Goal: Transaction & Acquisition: Purchase product/service

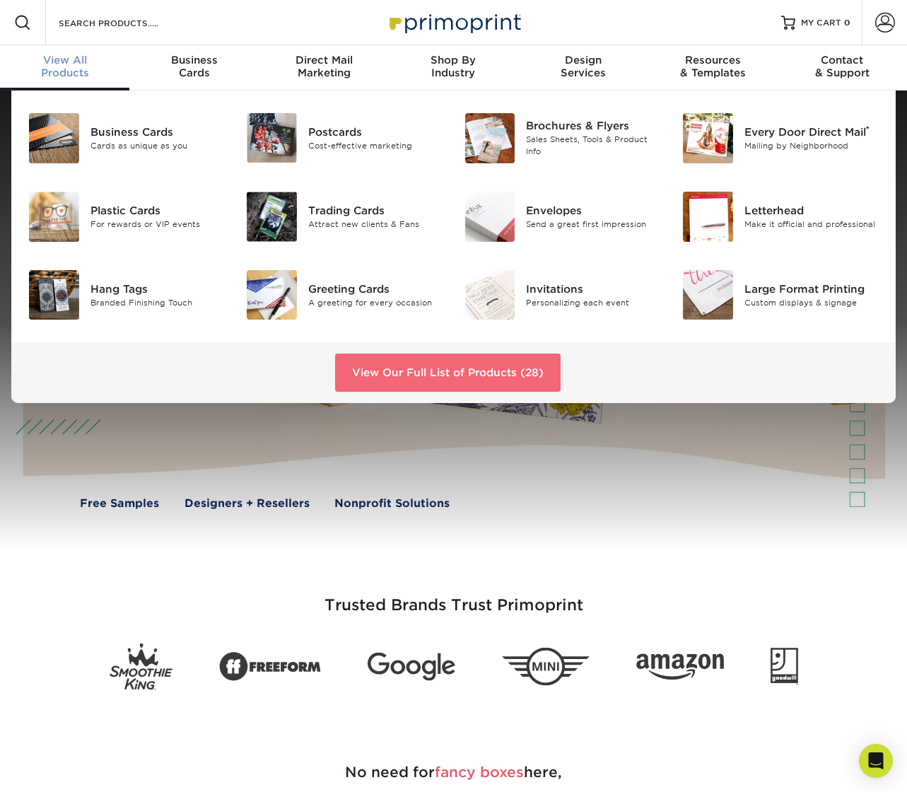
click at [411, 368] on link "View Our Full List of Products (28)" at bounding box center [448, 373] width 226 height 38
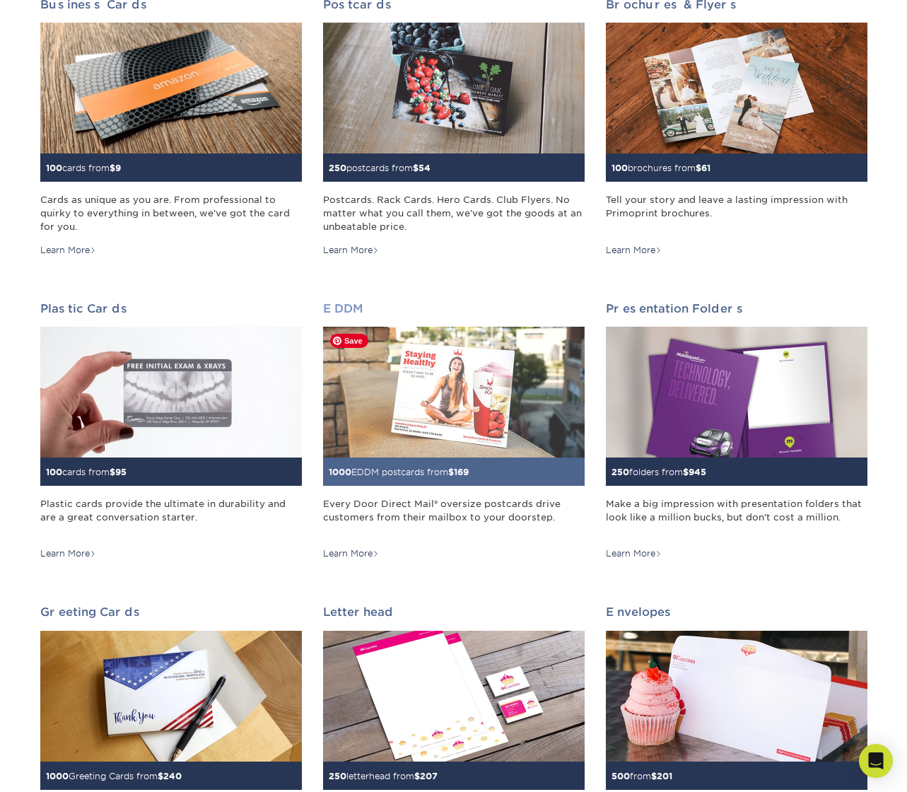
scroll to position [114, 0]
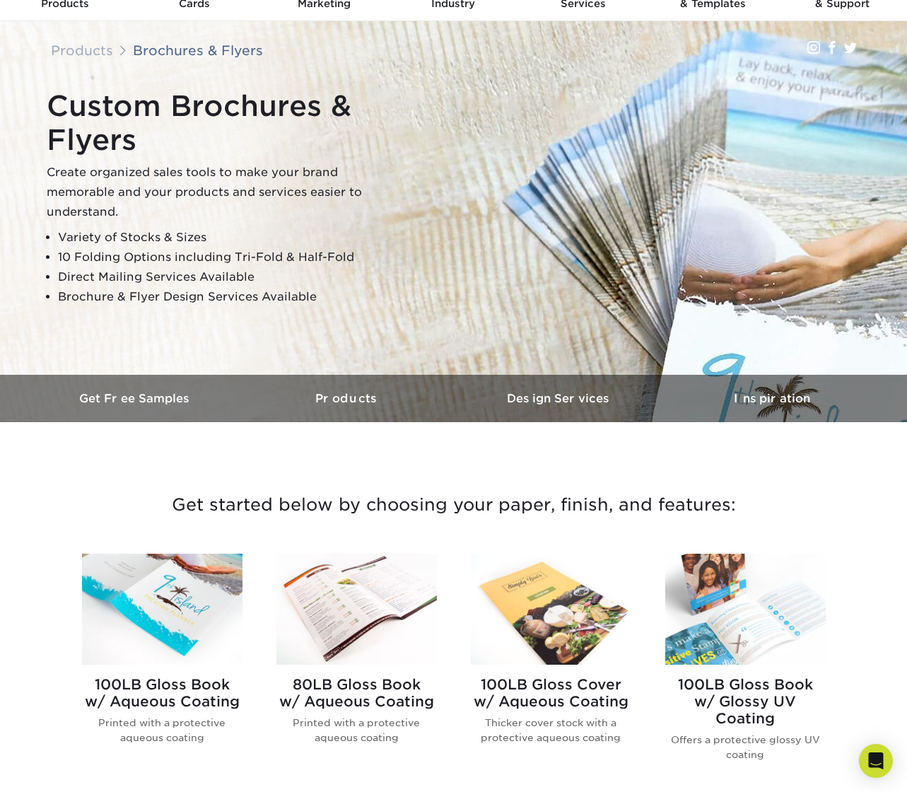
scroll to position [60, 0]
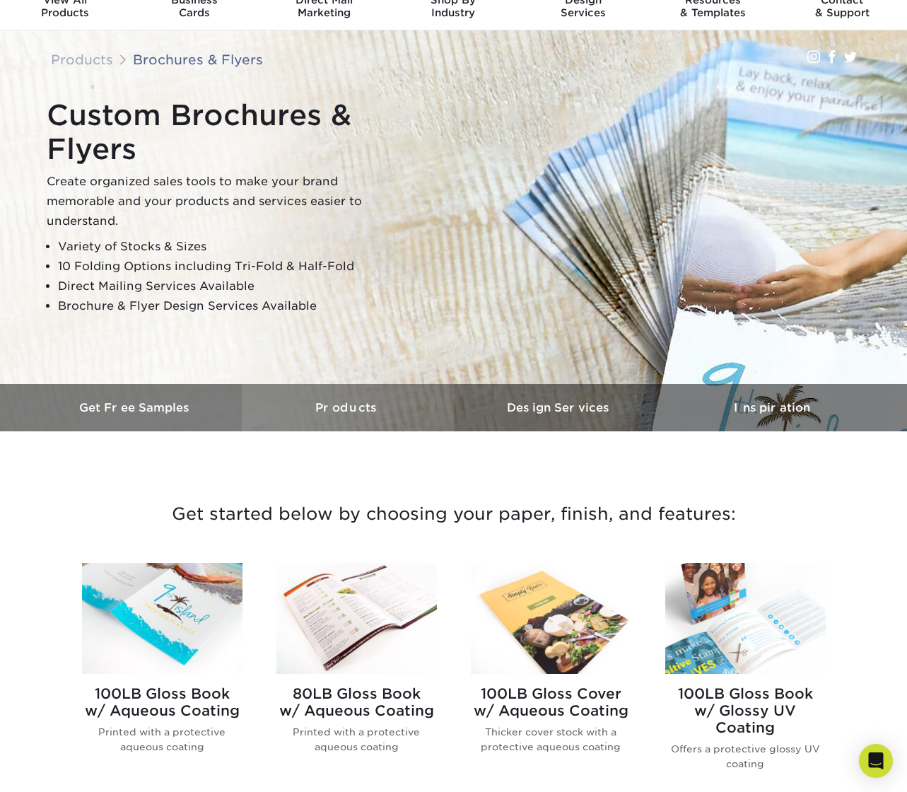
click at [342, 405] on h3 "Products" at bounding box center [348, 407] width 212 height 13
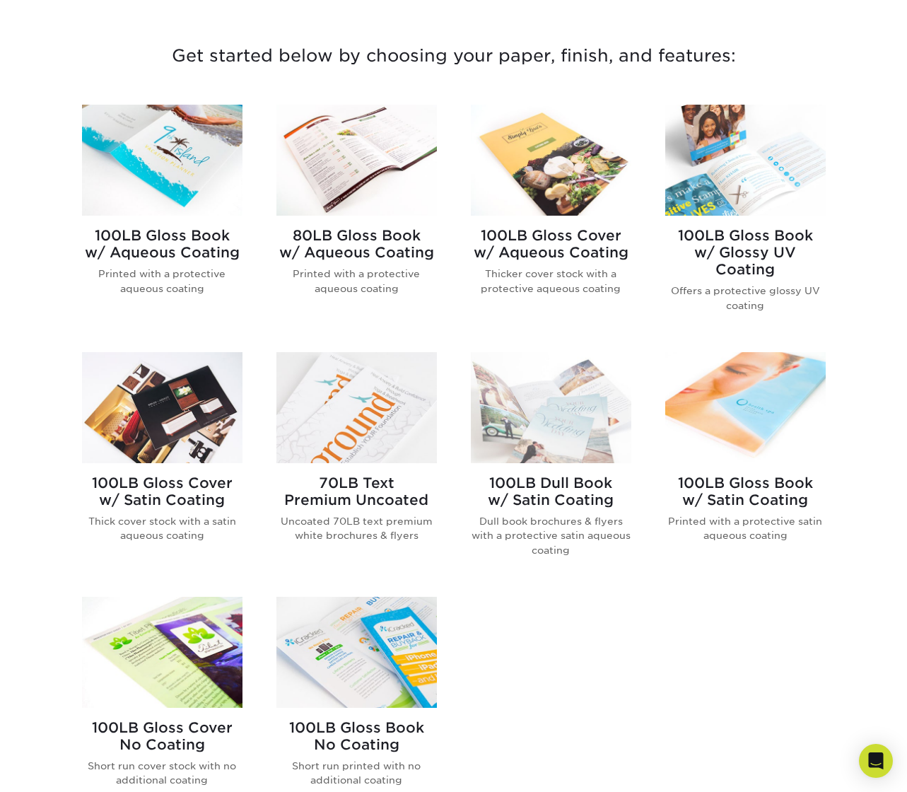
scroll to position [536, 0]
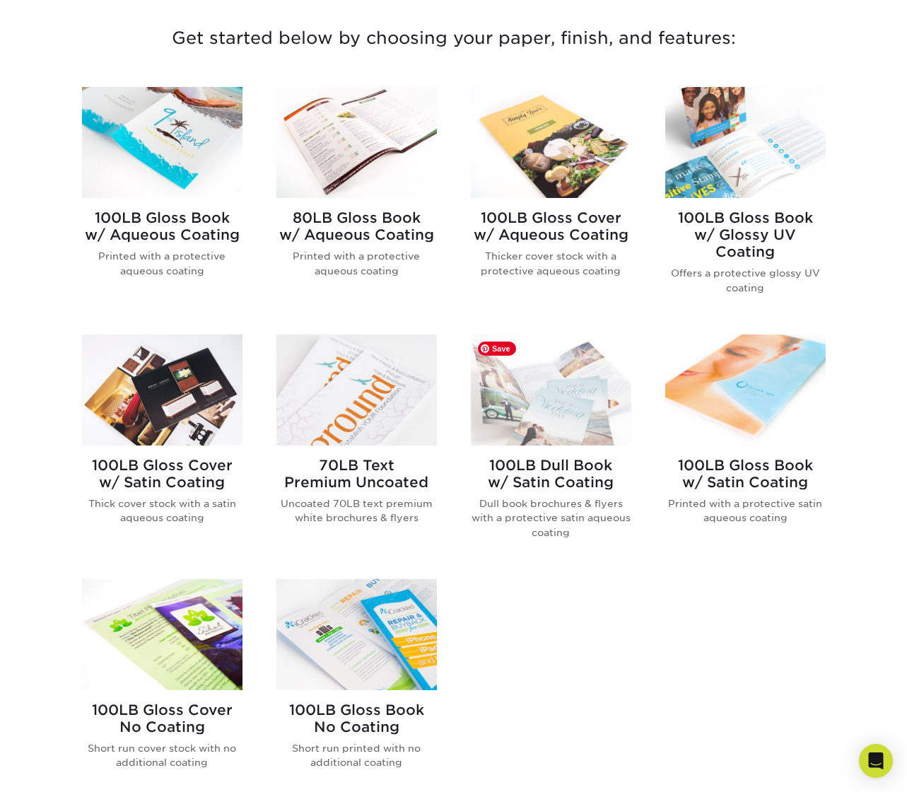
click at [529, 405] on img at bounding box center [551, 390] width 161 height 111
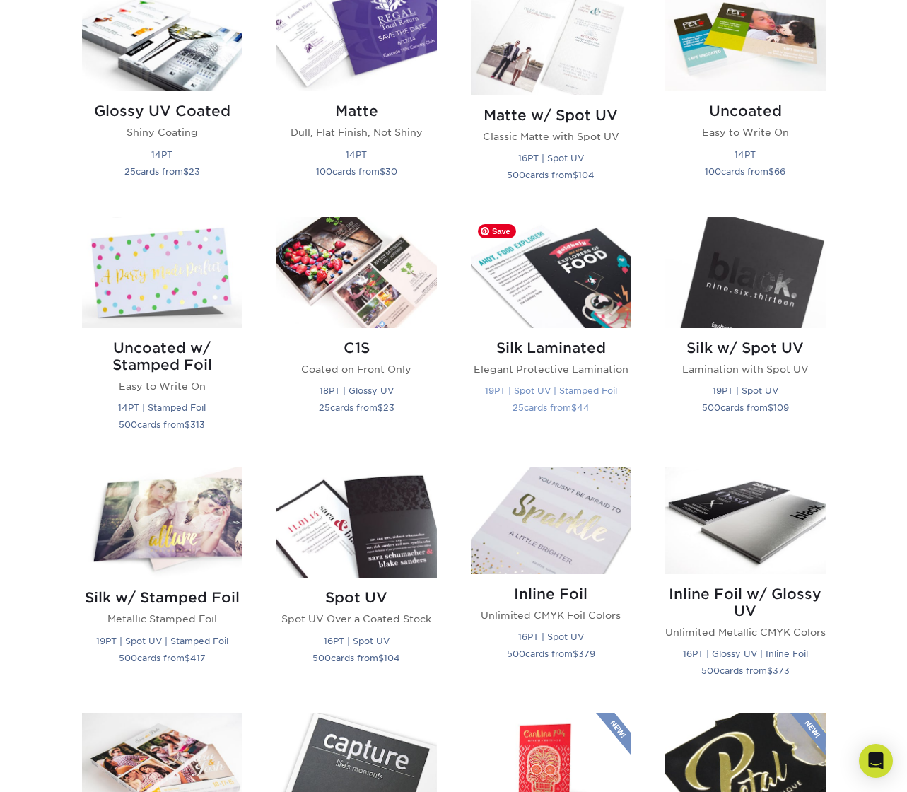
scroll to position [655, 0]
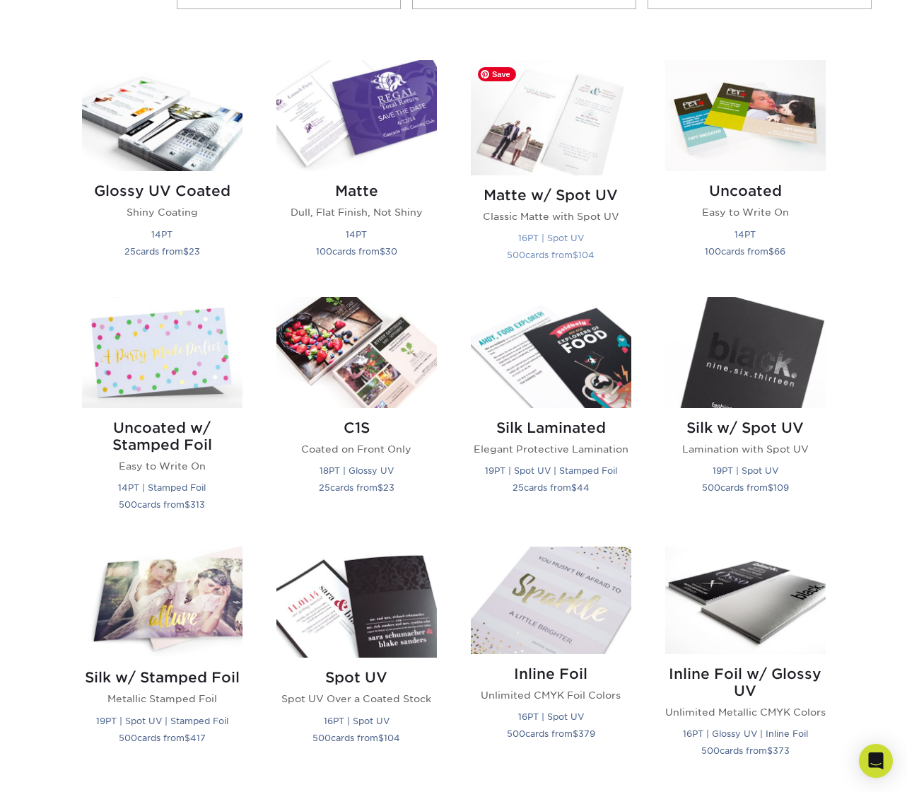
click at [549, 134] on img at bounding box center [551, 117] width 161 height 115
click at [574, 110] on img at bounding box center [551, 117] width 161 height 115
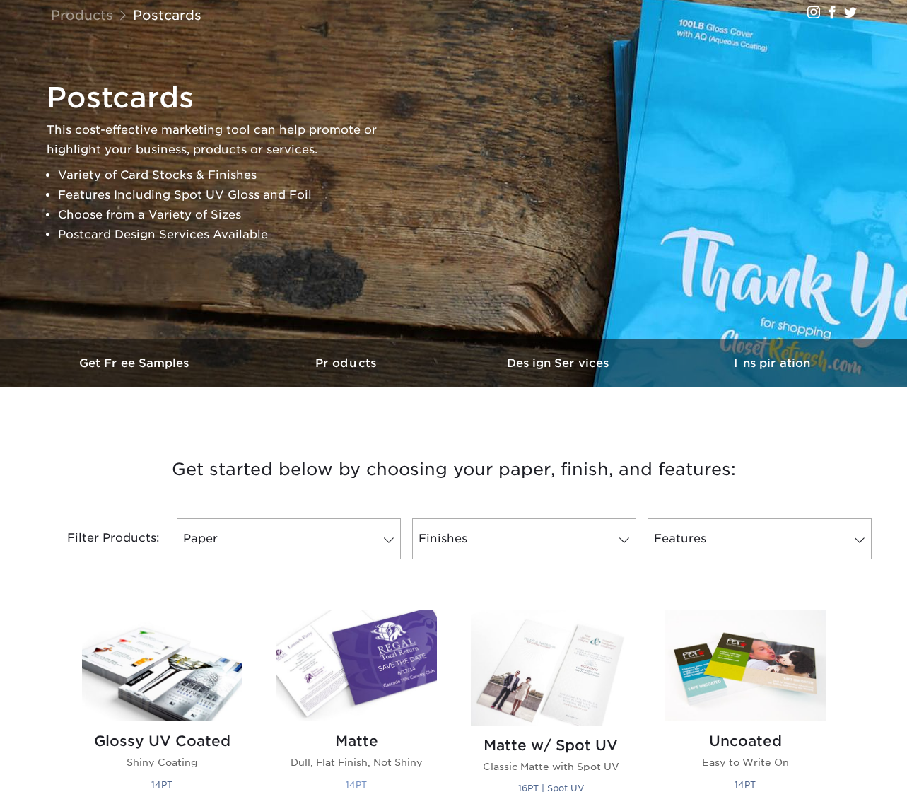
scroll to position [262, 0]
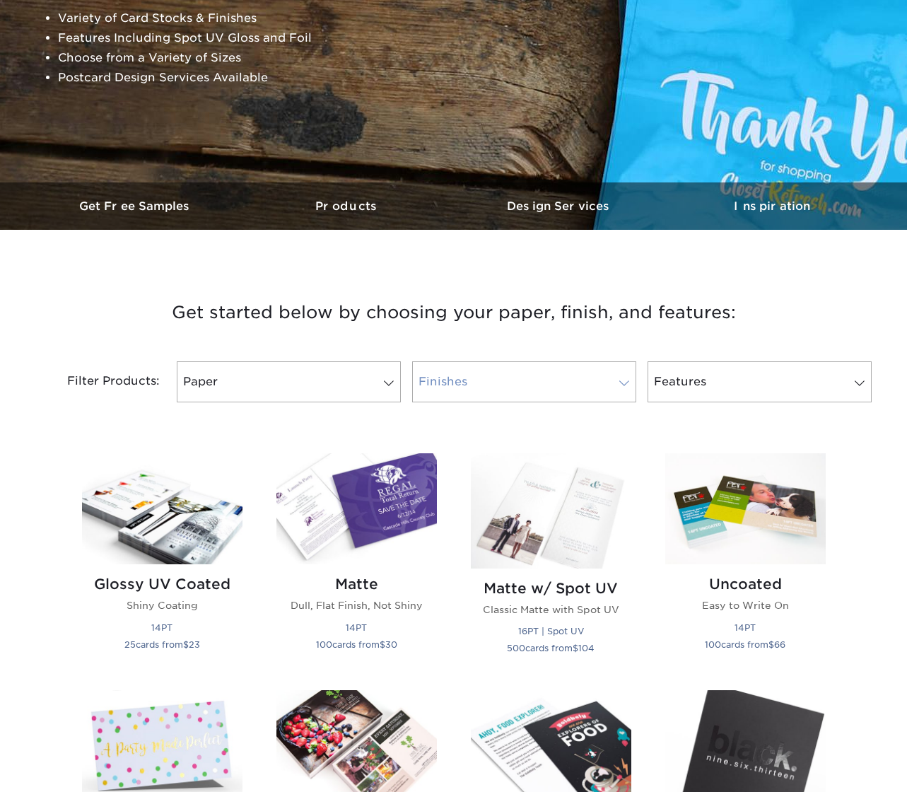
click at [545, 384] on link "Finishes" at bounding box center [524, 381] width 224 height 41
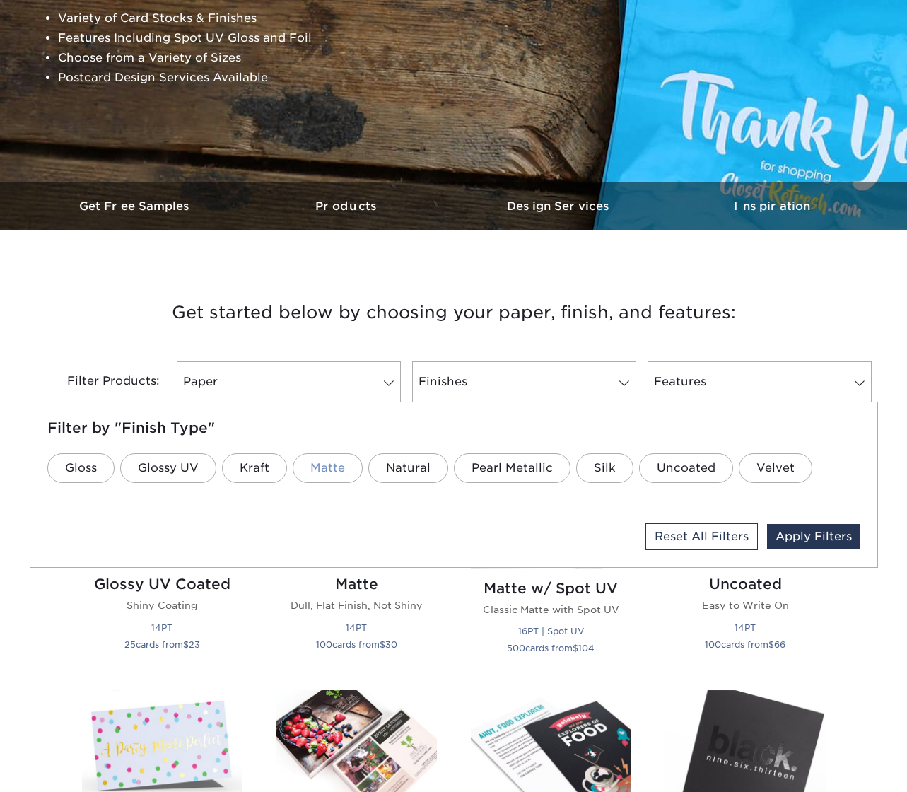
click at [318, 471] on link "Matte" at bounding box center [328, 468] width 70 height 30
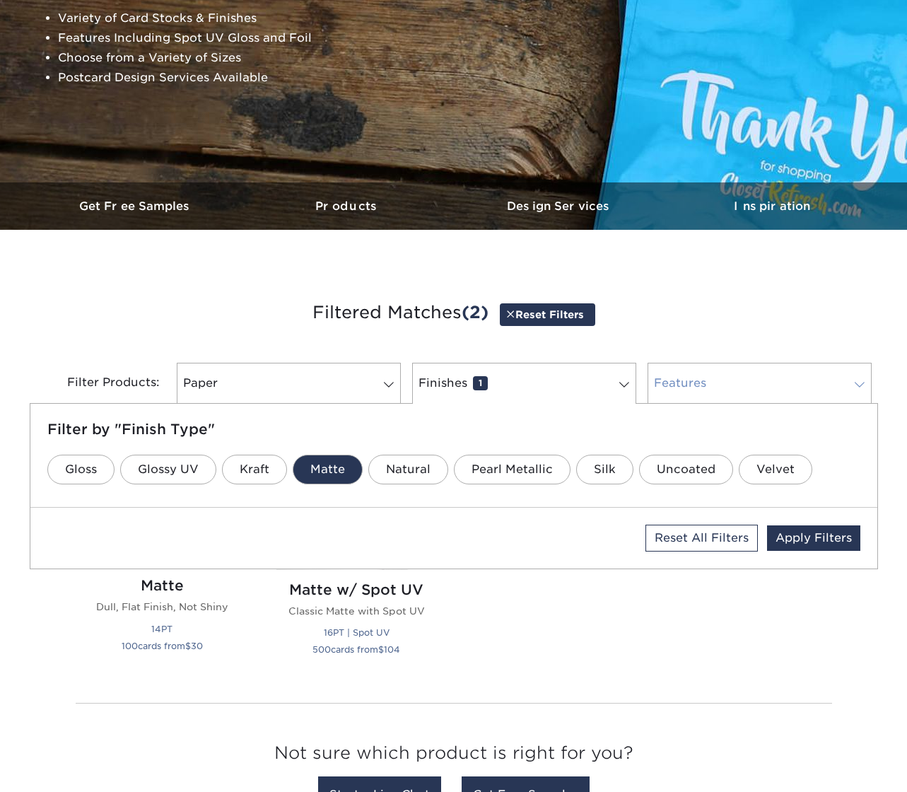
click at [744, 390] on link "Features 0" at bounding box center [760, 383] width 224 height 41
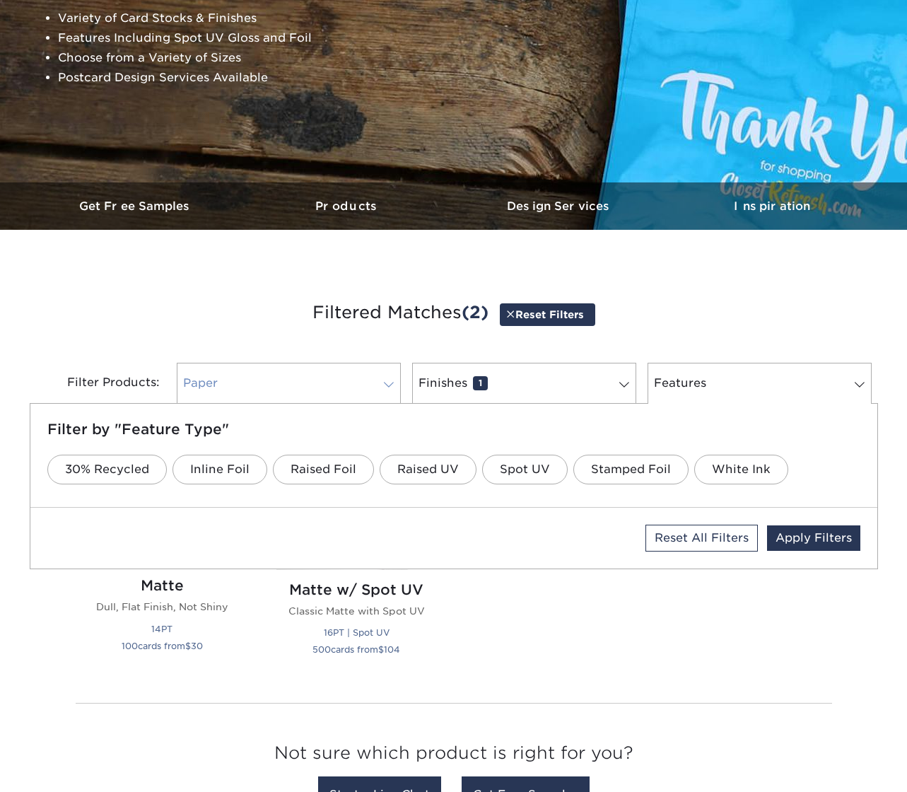
click at [319, 392] on link "Paper 0" at bounding box center [289, 383] width 224 height 41
click at [303, 352] on div "Filter Products: Paper 0 Filter by "Paper Type" 100LB 14PT 16PT 18PT 19PT 30% R…" at bounding box center [454, 392] width 849 height 92
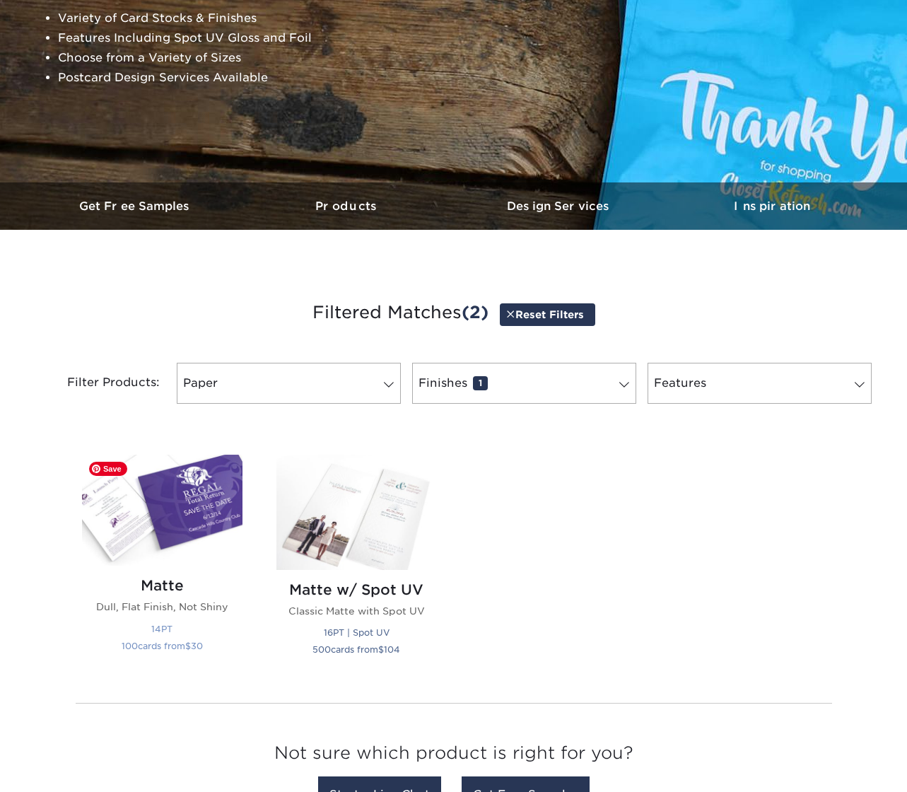
click at [228, 490] on img at bounding box center [162, 510] width 161 height 111
click at [221, 494] on img at bounding box center [162, 510] width 161 height 111
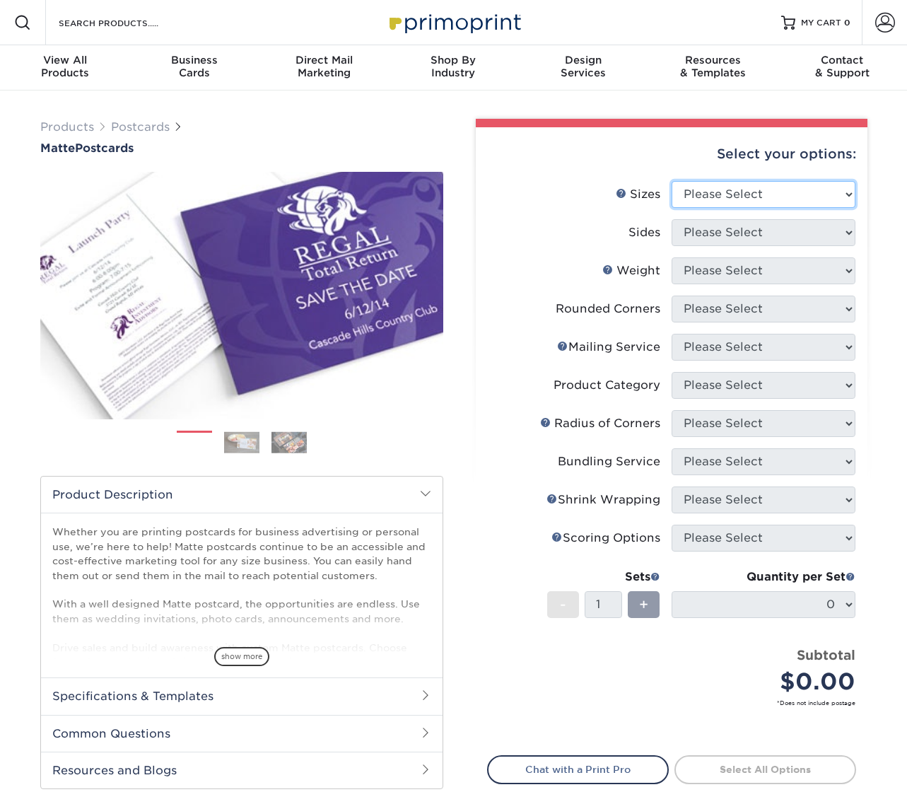
click at [738, 198] on select "Please Select 1.5" x 7" 2" x 4" 2" x 6" 2" x 7" 2" x 8" 2.12" x 5.5" 2.125" x 5…" at bounding box center [764, 194] width 184 height 27
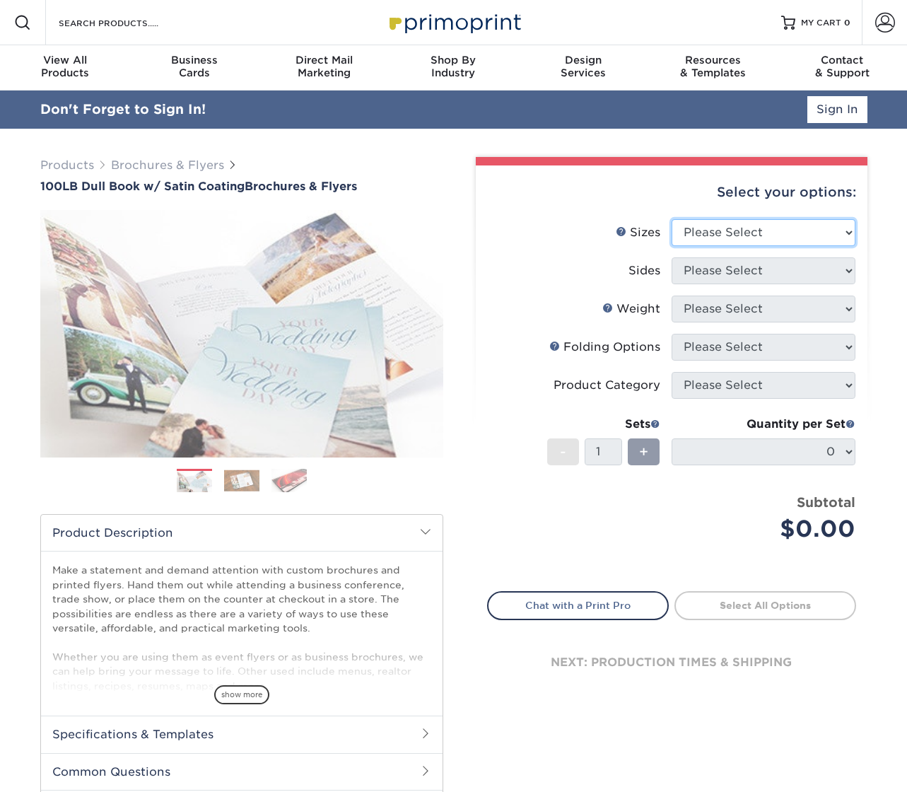
click at [734, 228] on select "Please Select 3.67" x 8.5" 3.67" x 8.5" 4" x 6" 4" x 8.5" 4" x 8.5" 4" x 9" 4" …" at bounding box center [764, 232] width 184 height 27
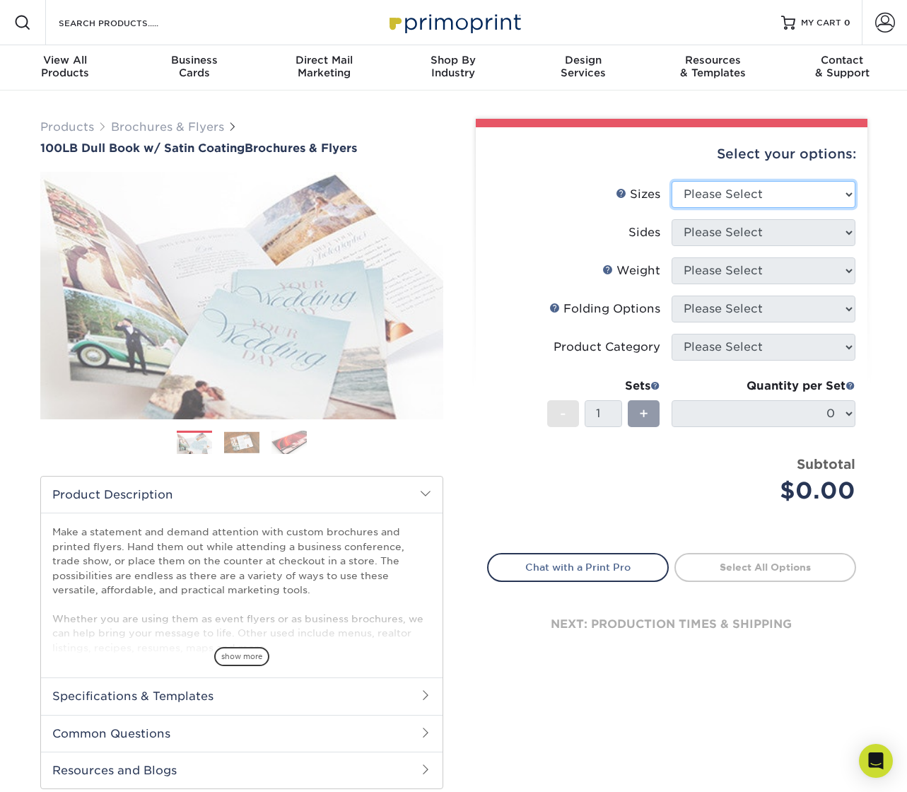
click at [714, 202] on select "Please Select 3.67" x 8.5" 3.67" x 8.5" 4" x 6" 4" x 8.5" 4" x 8.5" 4" x 9" 4" …" at bounding box center [764, 194] width 184 height 27
click at [620, 192] on link "Sizes Help" at bounding box center [621, 192] width 11 height 11
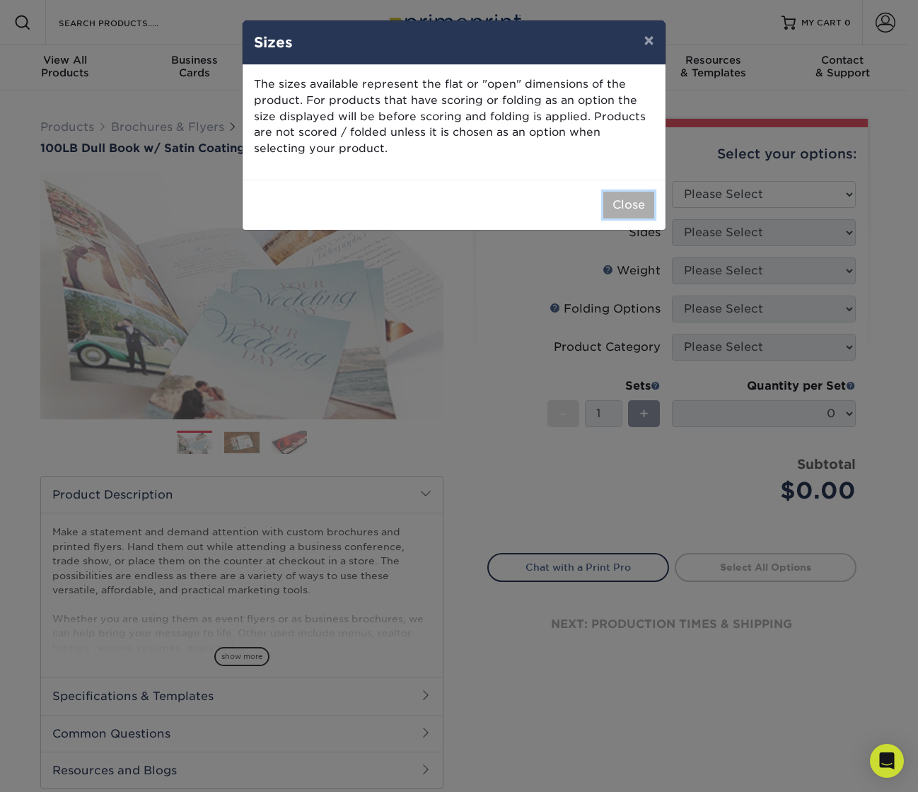
click at [613, 204] on button "Close" at bounding box center [628, 205] width 51 height 27
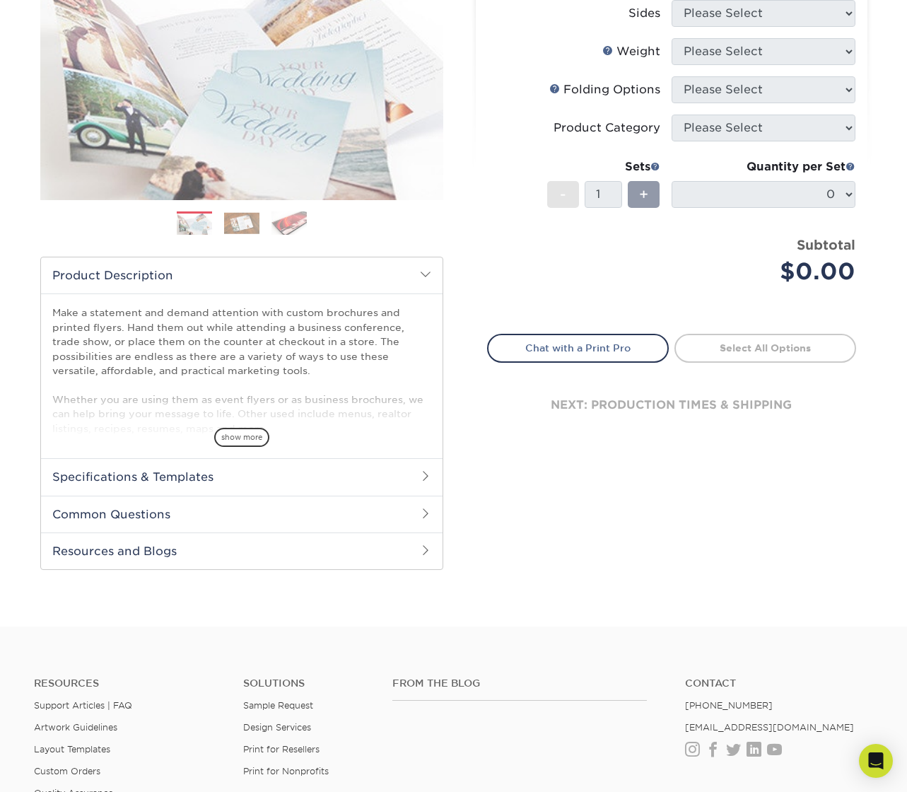
scroll to position [298, 0]
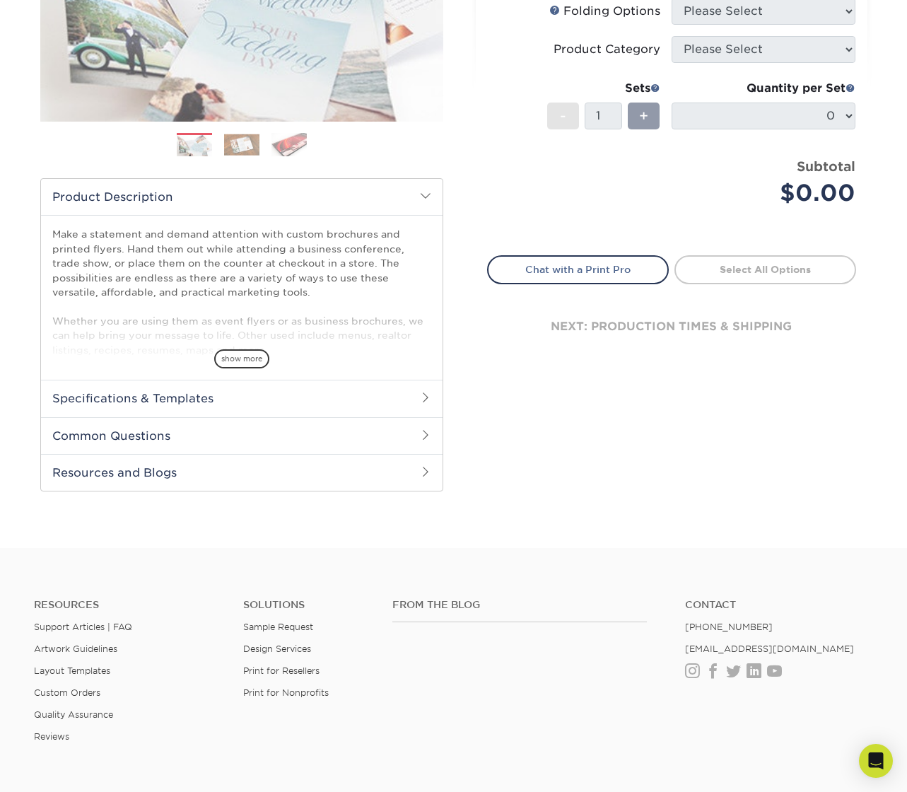
click at [293, 408] on h2 "Specifications & Templates" at bounding box center [242, 398] width 402 height 37
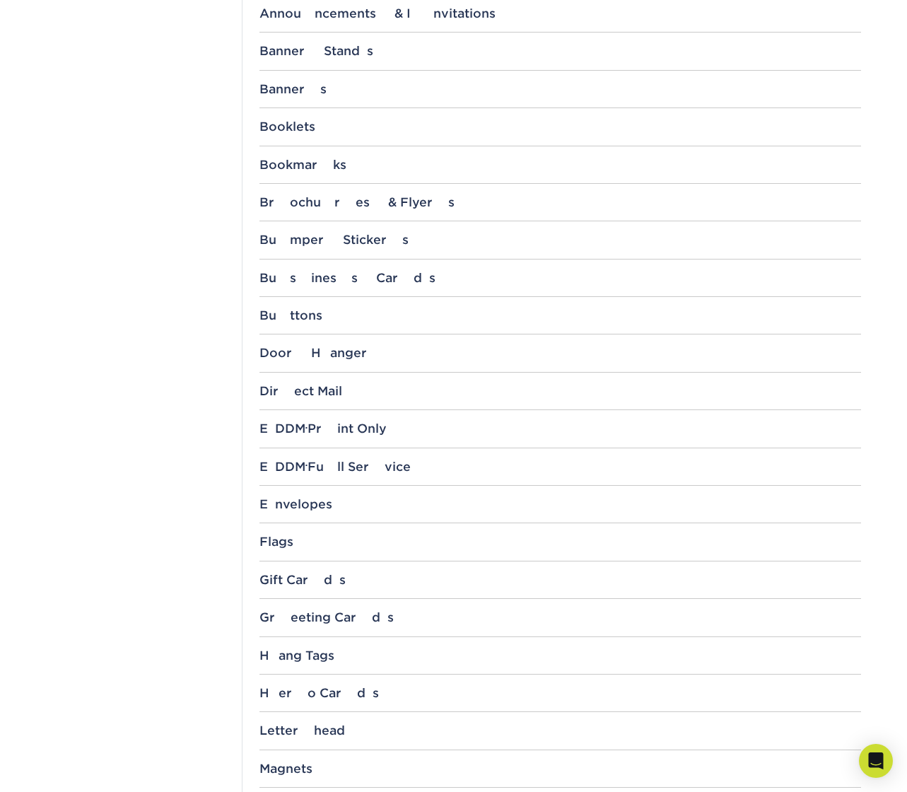
scroll to position [525, 0]
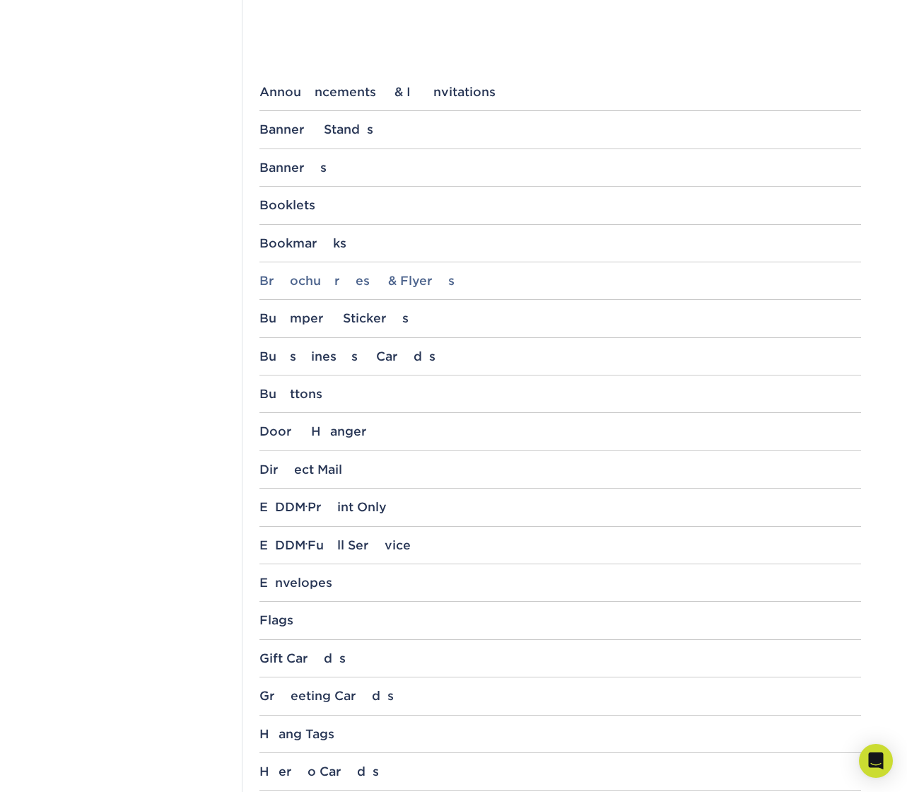
click at [287, 285] on div "Brochures & Flyers" at bounding box center [561, 281] width 602 height 14
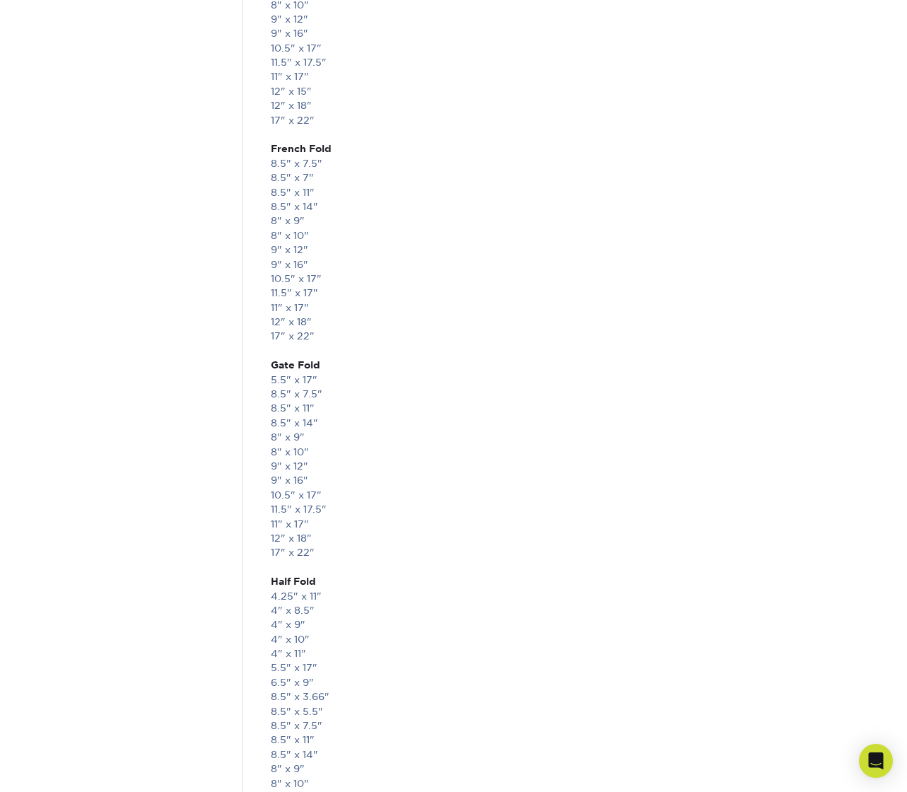
scroll to position [2291, 0]
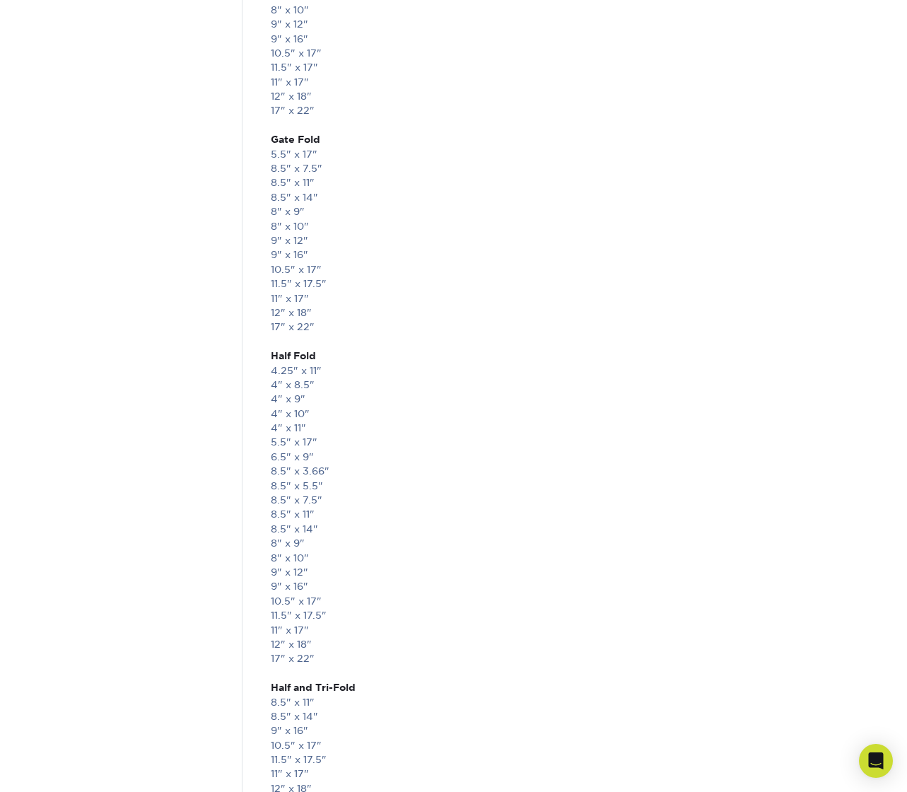
click at [277, 547] on link "8" x 9"" at bounding box center [288, 542] width 34 height 11
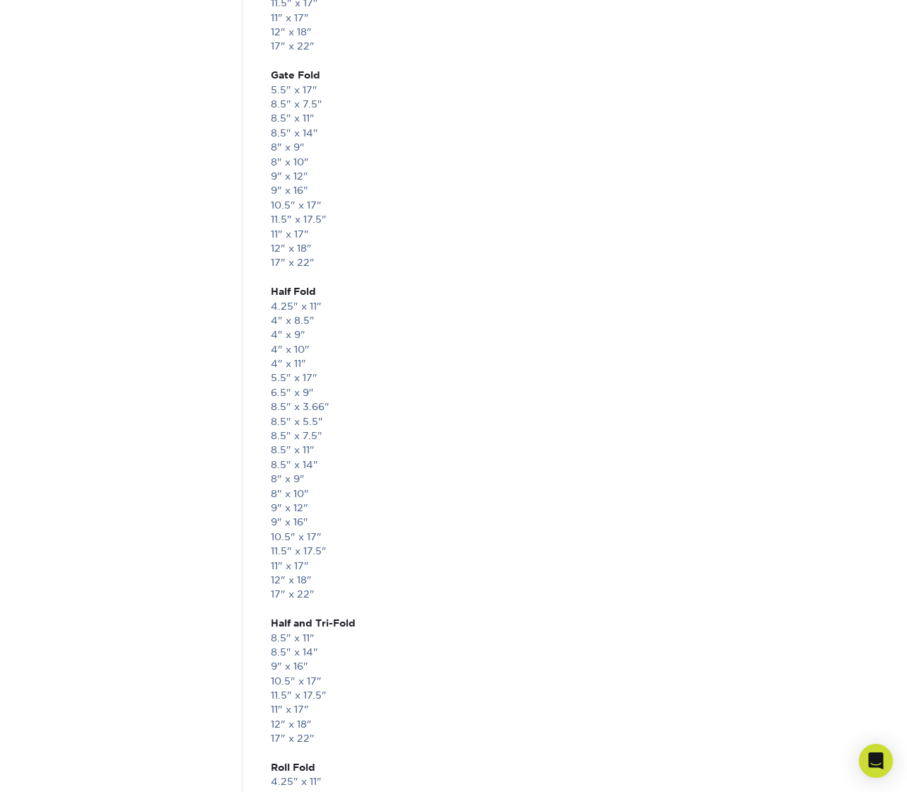
scroll to position [2373, 0]
